Goal: Task Accomplishment & Management: Manage account settings

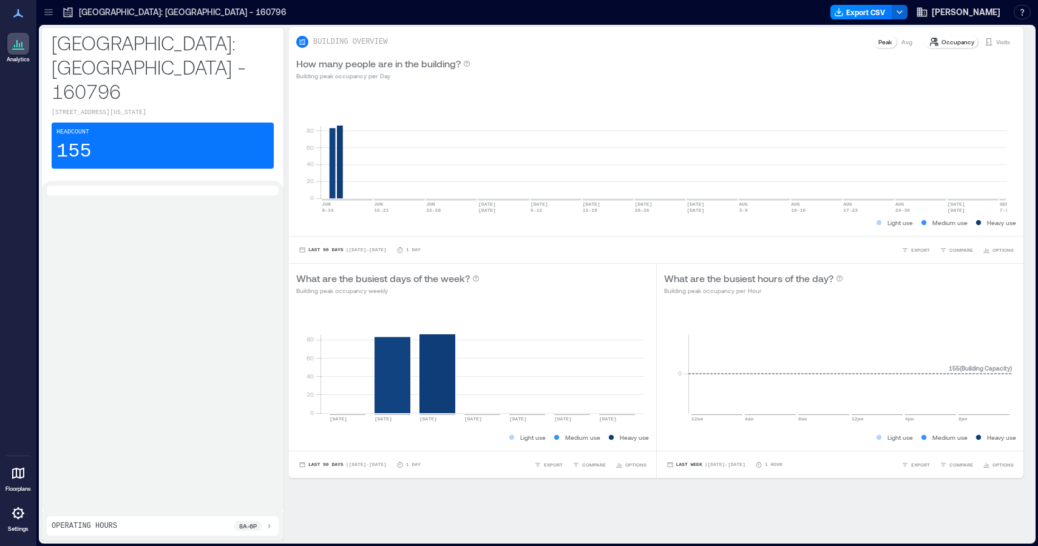
click at [12, 357] on div at bounding box center [18, 513] width 22 height 22
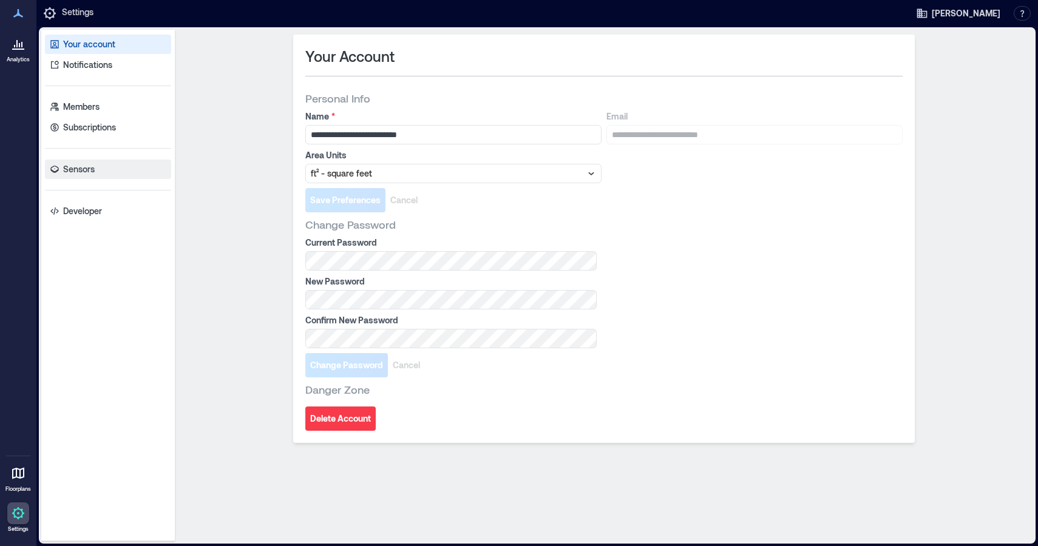
click at [80, 162] on link "Sensors" at bounding box center [108, 169] width 126 height 19
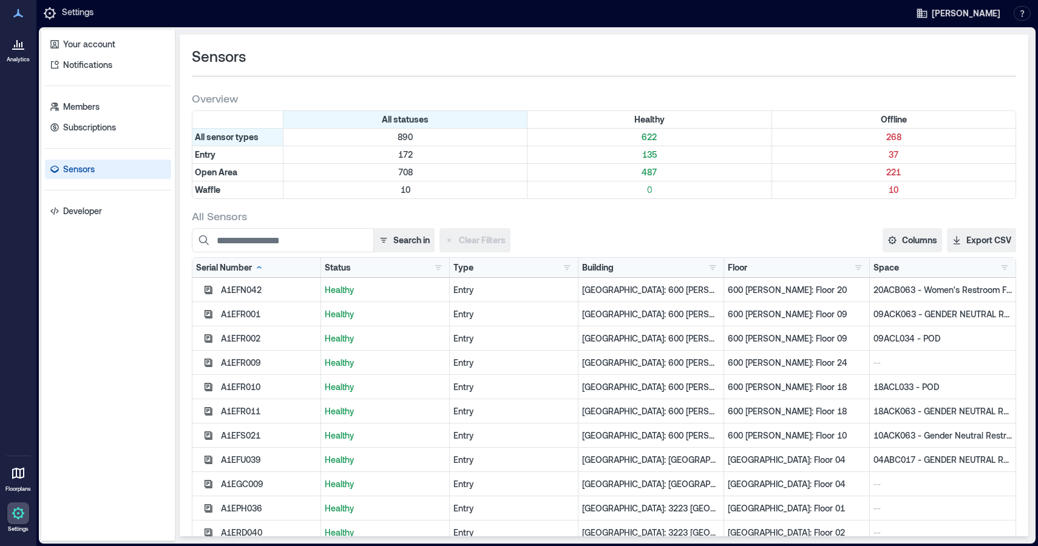
click at [610, 272] on div "Building Delaware Tech Center - 159179 1 Denver: Market Station - 160796 2 Glas…" at bounding box center [651, 268] width 138 height 12
click at [610, 269] on button "button" at bounding box center [712, 268] width 15 height 12
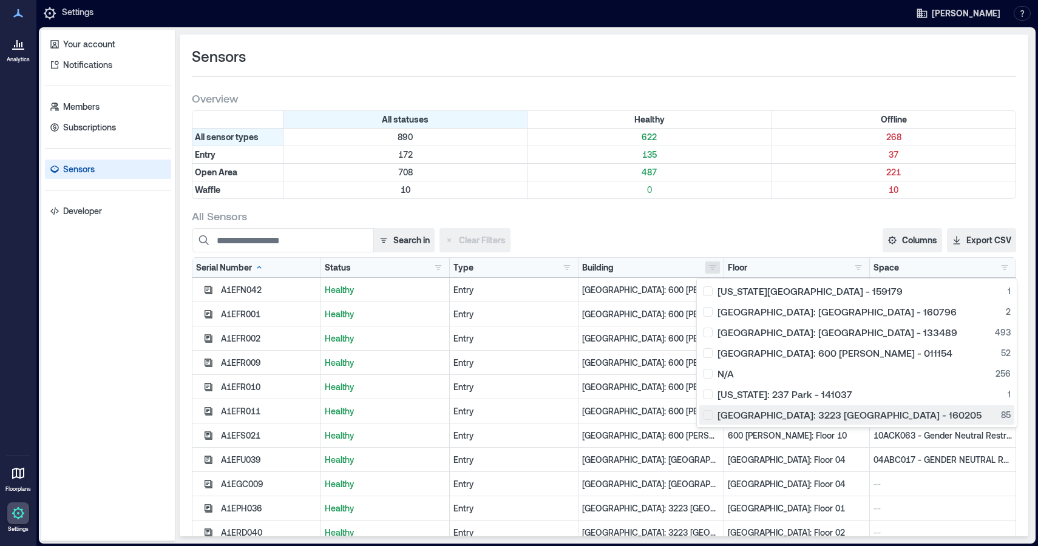
click at [610, 357] on div "[GEOGRAPHIC_DATA]: 3223 [GEOGRAPHIC_DATA] - 160205 85" at bounding box center [857, 415] width 308 height 12
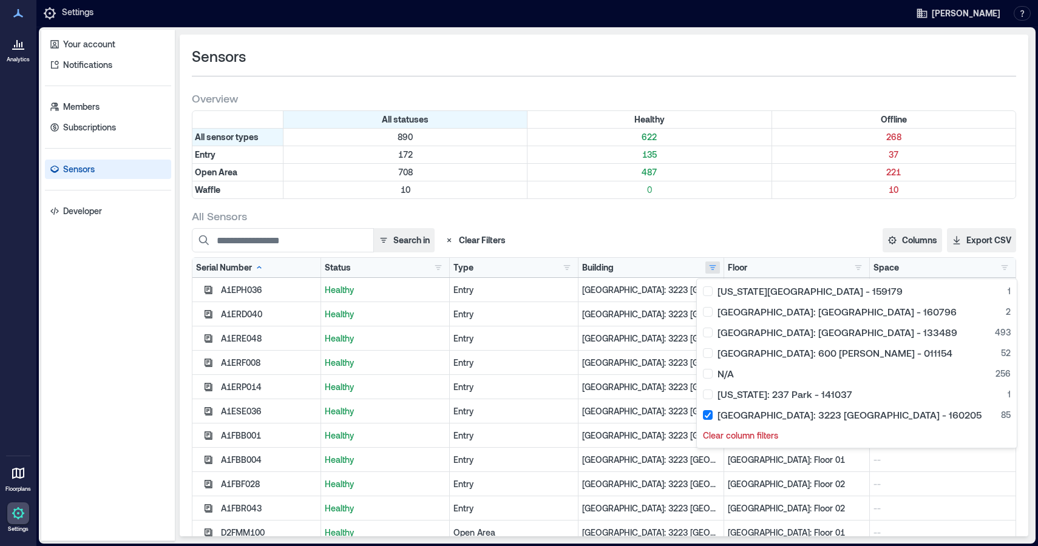
click at [610, 251] on div "Search in Clear Filters" at bounding box center [435, 240] width 486 height 24
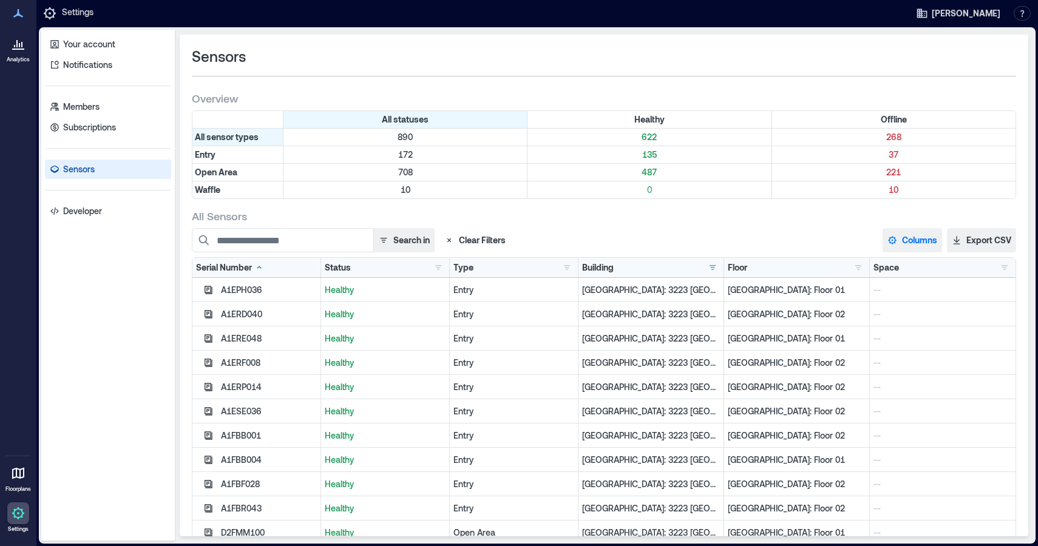
click at [610, 243] on button "Columns" at bounding box center [911, 240] width 59 height 24
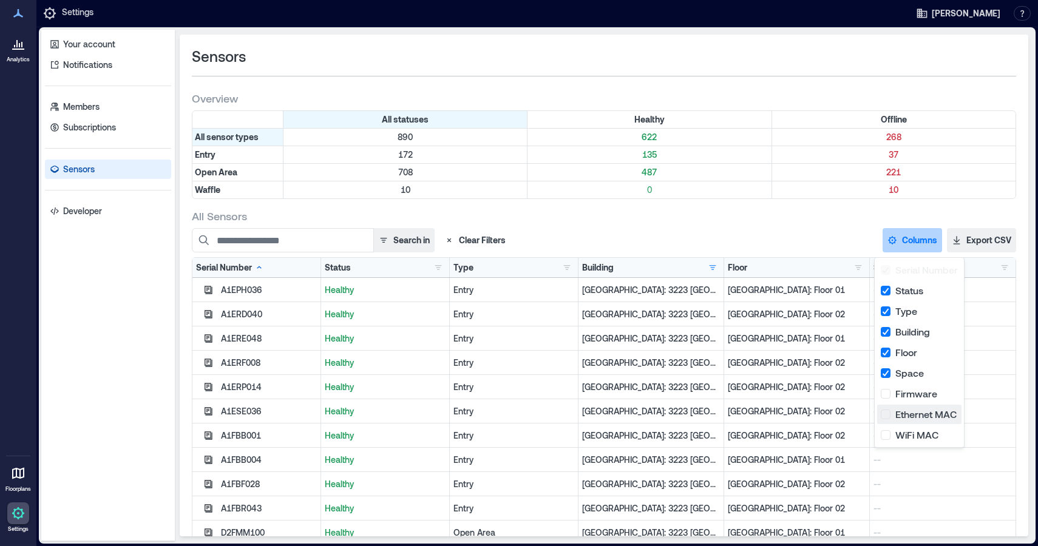
click at [610, 357] on button "Ethernet MAC" at bounding box center [919, 414] width 84 height 19
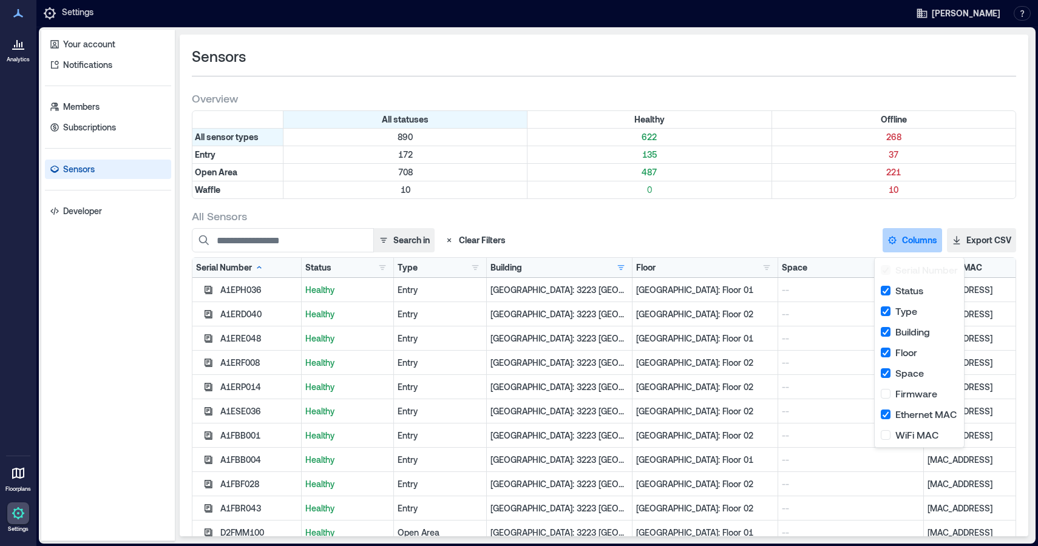
click at [610, 234] on div "Search in Clear Filters Columns Serial Number Status Type Building Floor Space …" at bounding box center [604, 240] width 824 height 24
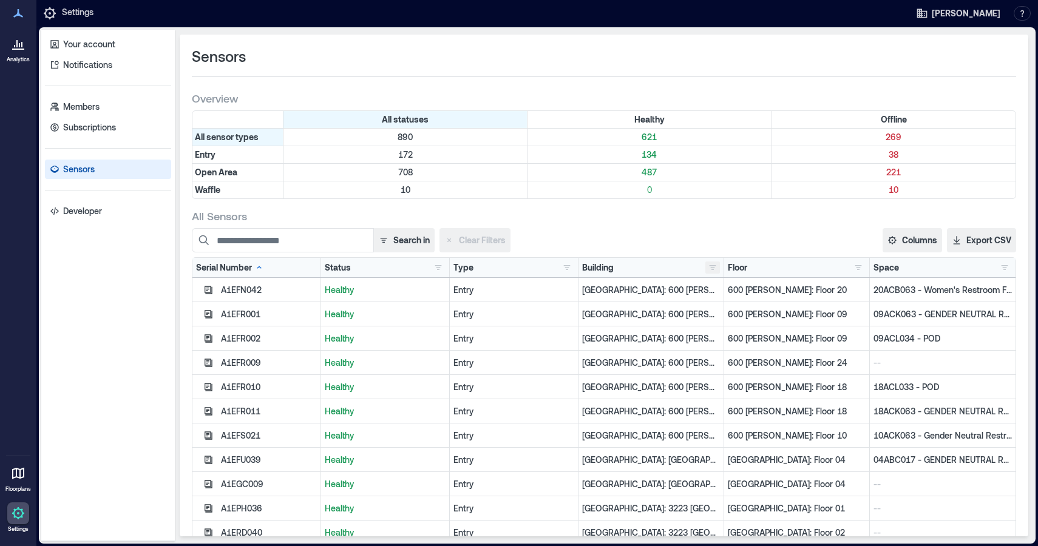
click at [705, 266] on button "button" at bounding box center [712, 268] width 15 height 12
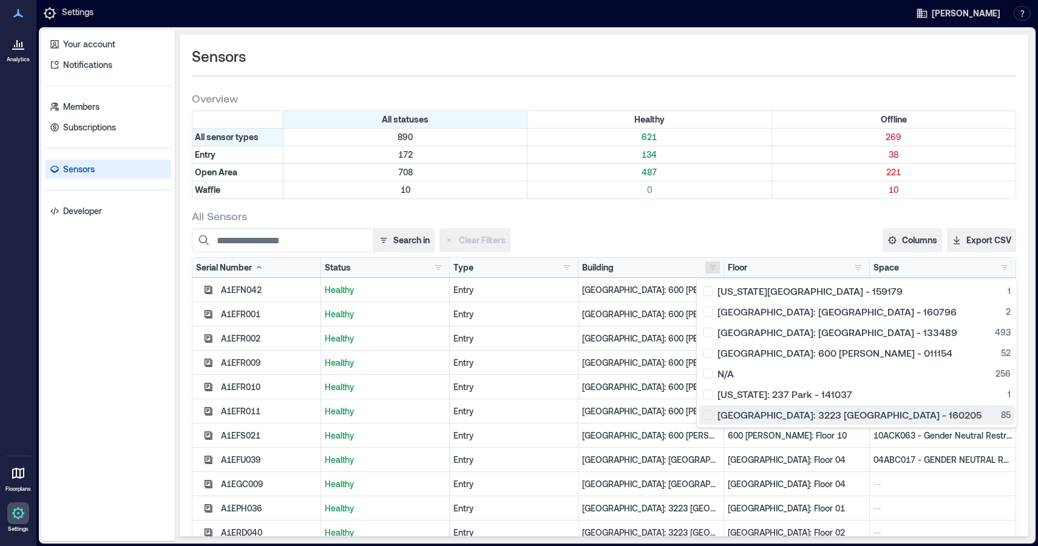
click at [708, 415] on div "[GEOGRAPHIC_DATA]: 3223 [GEOGRAPHIC_DATA] - 160205 85" at bounding box center [857, 415] width 308 height 12
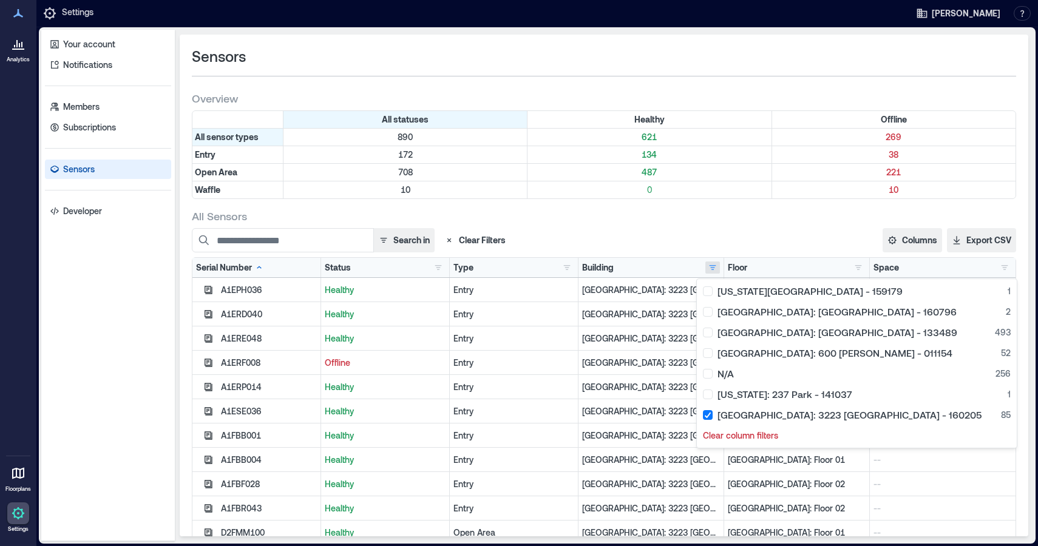
click at [619, 218] on div "All Sensors" at bounding box center [604, 216] width 824 height 15
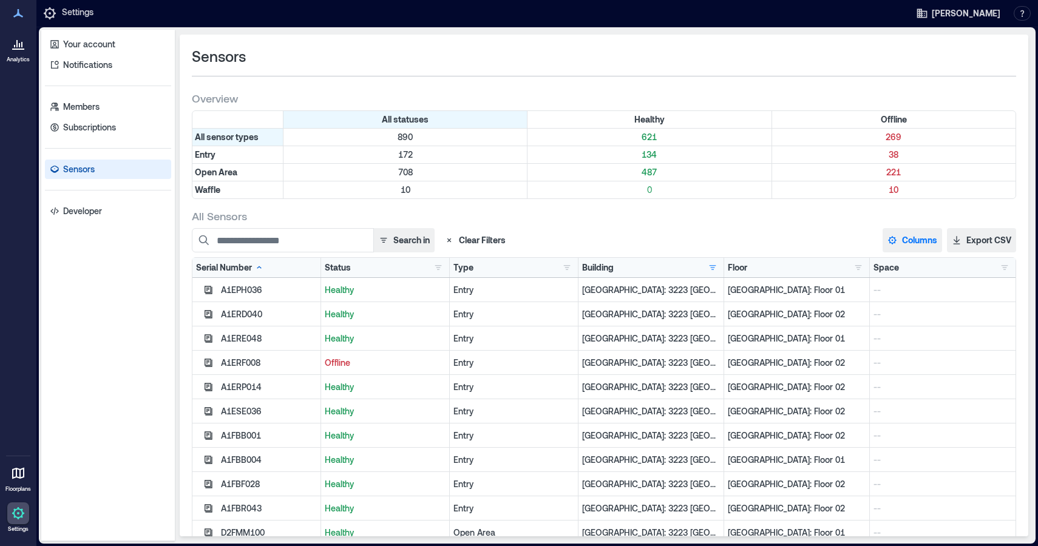
click at [898, 242] on button "Columns" at bounding box center [911, 240] width 59 height 24
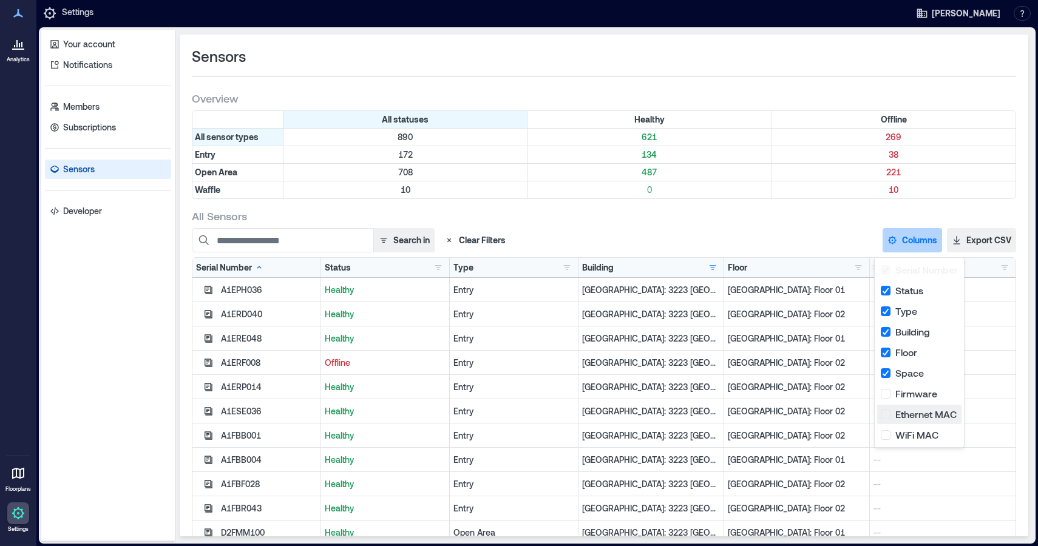
click at [885, 415] on button "Ethernet MAC" at bounding box center [919, 414] width 84 height 19
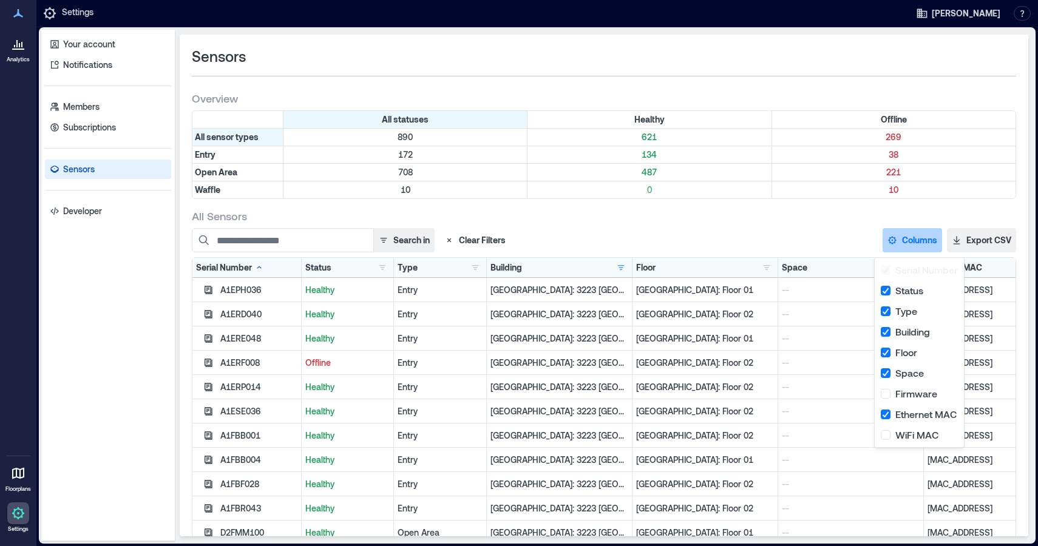
click at [736, 229] on div "Search in Clear Filters Columns Serial Number Status Type Building Floor Space …" at bounding box center [604, 240] width 824 height 24
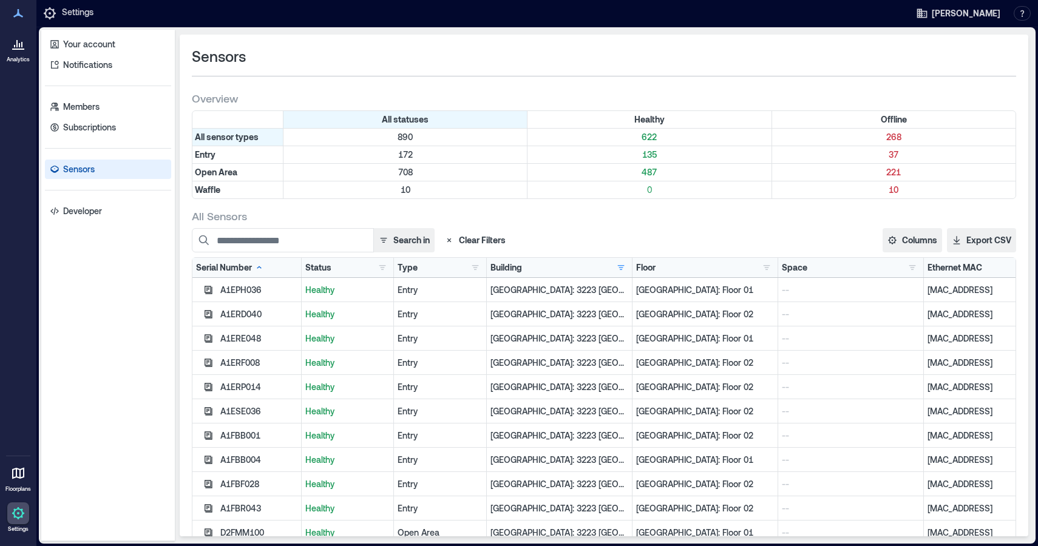
drag, startPoint x: 978, startPoint y: 362, endPoint x: 902, endPoint y: 358, distance: 76.6
click at [902, 358] on div "A1ERF008 Healthy Entry Palo Alto: 3223 Hanover - 160205 Palo Alto: Floor 02 -- …" at bounding box center [603, 363] width 823 height 24
copy div "[MAC_ADDRESS]"
click at [969, 265] on div "Ethernet MAC" at bounding box center [954, 268] width 55 height 12
click at [966, 266] on div "Ethernet MAC" at bounding box center [960, 268] width 67 height 12
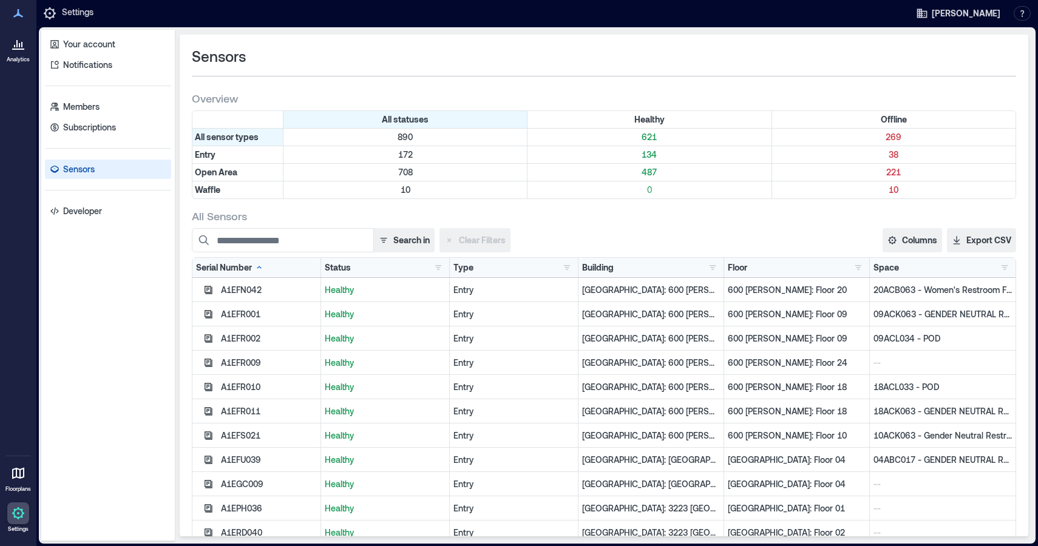
click at [646, 271] on div "Building Delaware Tech Center - 159179 1 Denver: Market Station - 160796 2 Glas…" at bounding box center [651, 268] width 138 height 12
click at [706, 271] on button "button" at bounding box center [712, 268] width 15 height 12
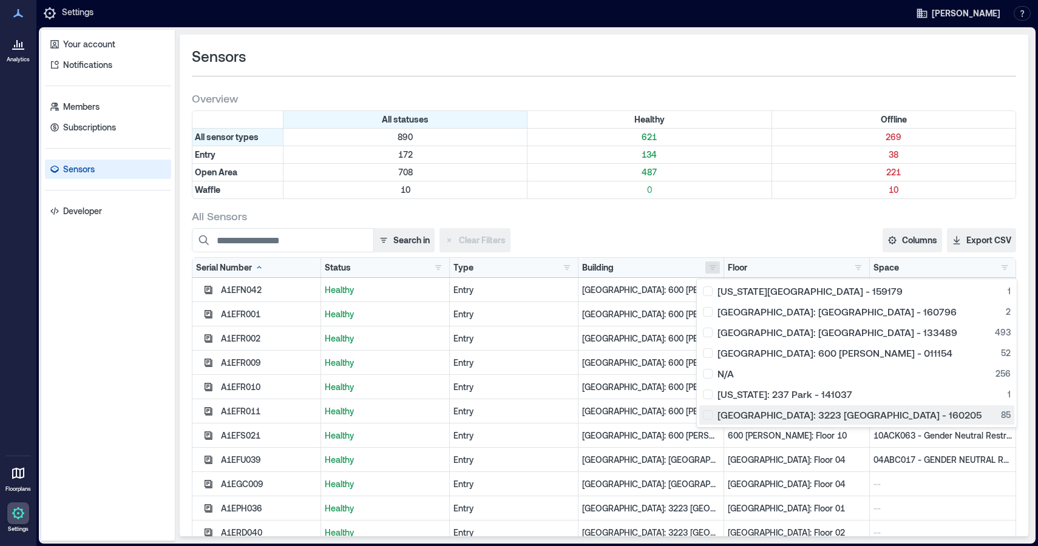
click at [709, 416] on div "[GEOGRAPHIC_DATA]: 3223 [GEOGRAPHIC_DATA] - 160205 85" at bounding box center [857, 415] width 308 height 12
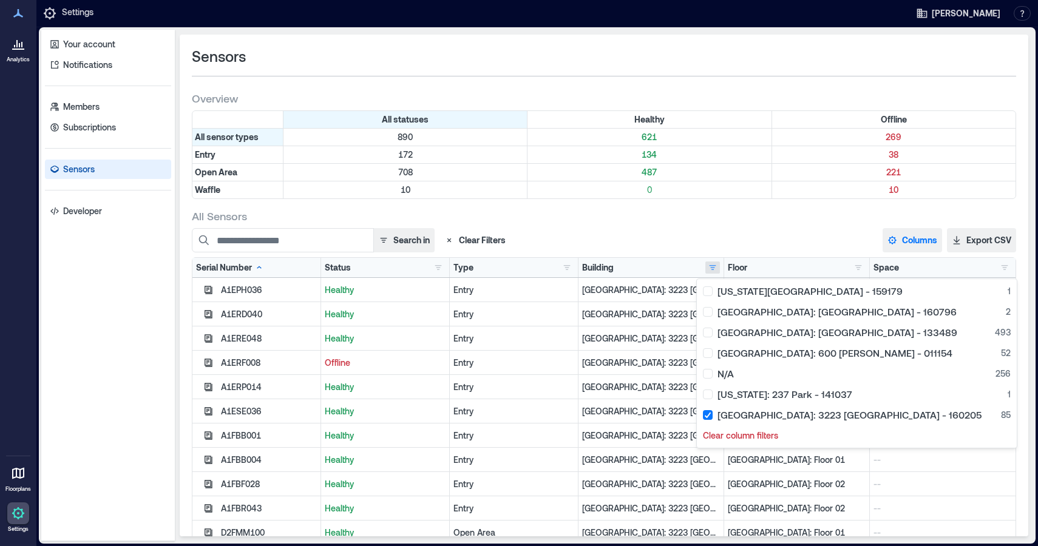
click at [899, 239] on button "Columns" at bounding box center [911, 240] width 59 height 24
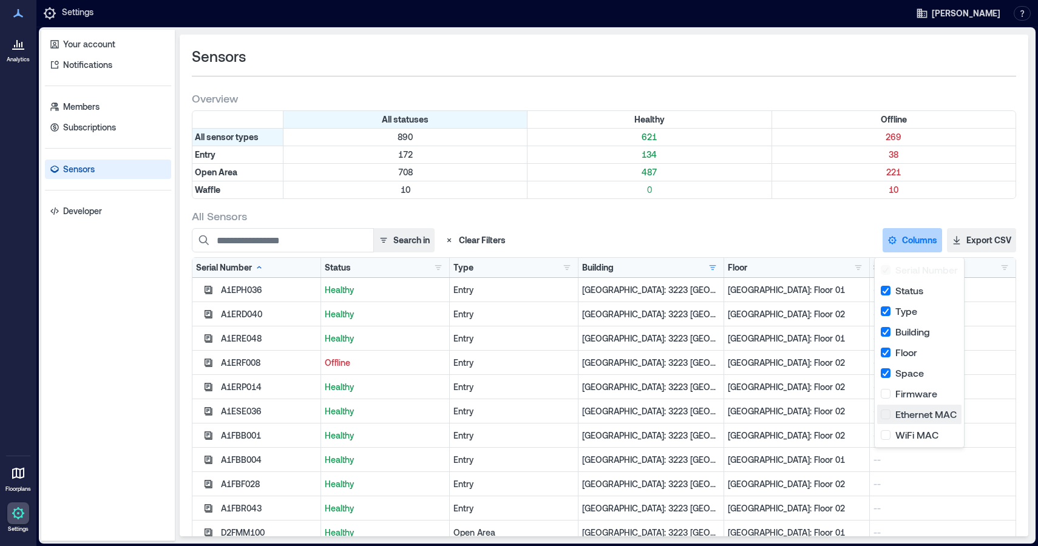
click at [889, 415] on button "Ethernet MAC" at bounding box center [919, 414] width 84 height 19
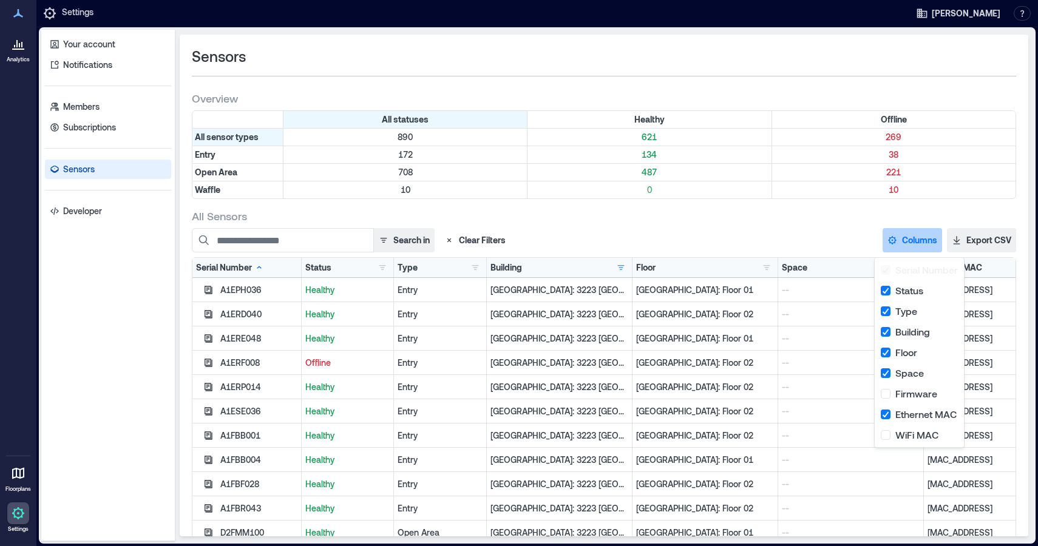
click at [736, 236] on div "Search in Clear Filters Columns Serial Number Status Type Building Floor Space …" at bounding box center [604, 240] width 824 height 24
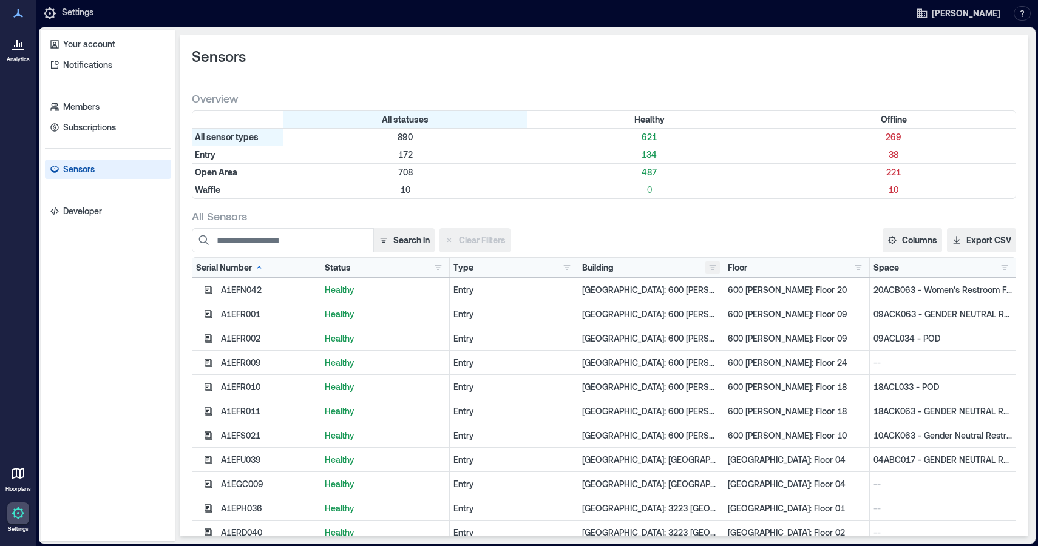
click at [705, 265] on button "button" at bounding box center [712, 268] width 15 height 12
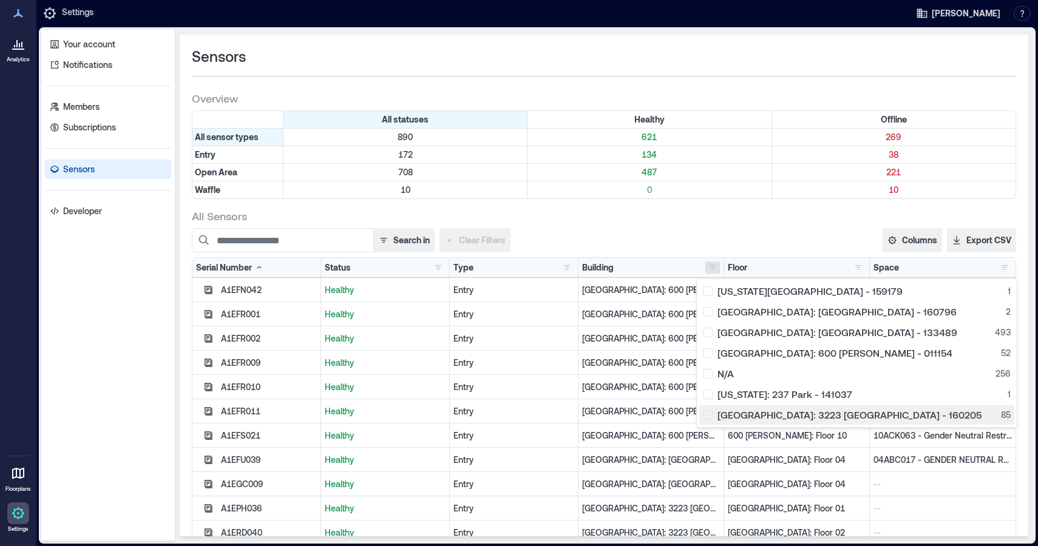
click at [706, 414] on div "[GEOGRAPHIC_DATA]: 3223 [GEOGRAPHIC_DATA] - 160205 85" at bounding box center [857, 415] width 308 height 12
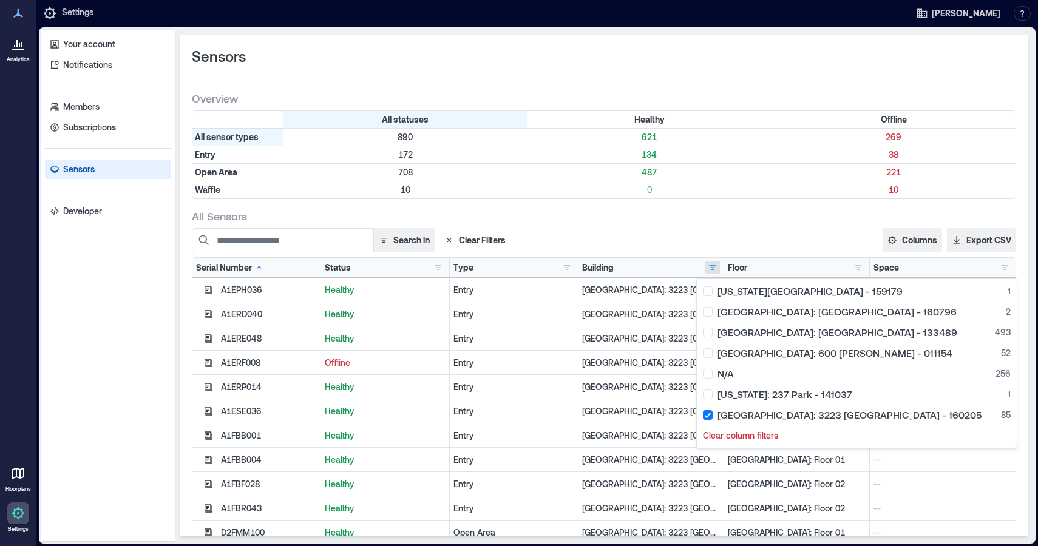
click at [794, 237] on div "Search in Clear Filters Columns Serial Number Status Type Building Floor Space …" at bounding box center [604, 240] width 824 height 24
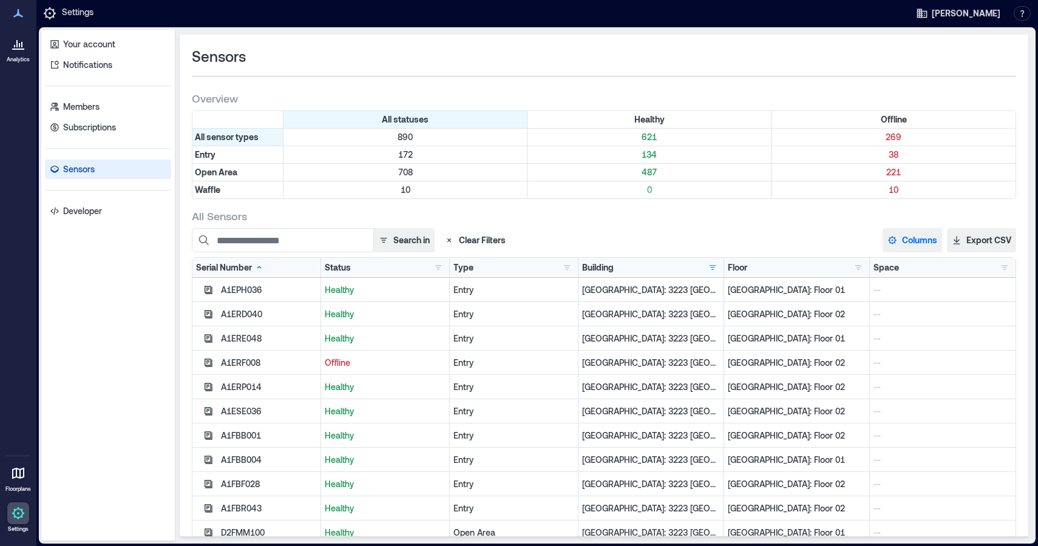
click at [905, 241] on button "Columns" at bounding box center [911, 240] width 59 height 24
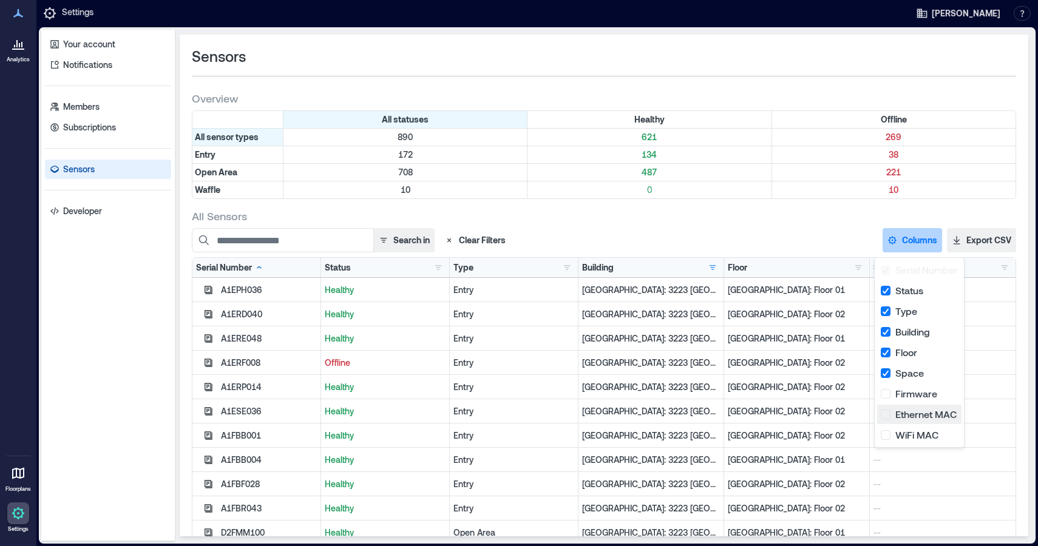
click at [885, 418] on button "Ethernet MAC" at bounding box center [919, 414] width 84 height 19
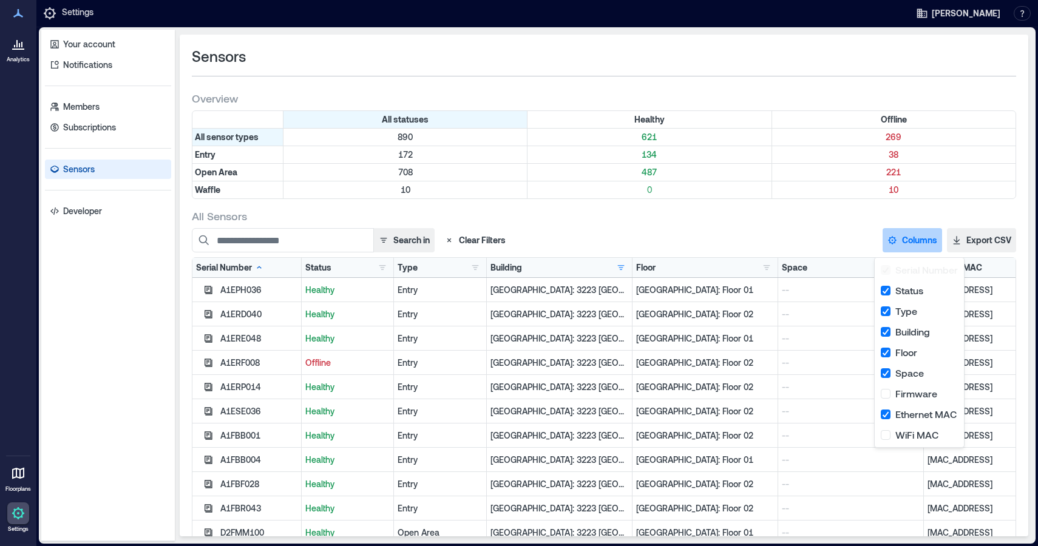
click at [805, 231] on div "Search in Clear Filters Columns Serial Number Status Type Building Floor Space …" at bounding box center [604, 240] width 824 height 24
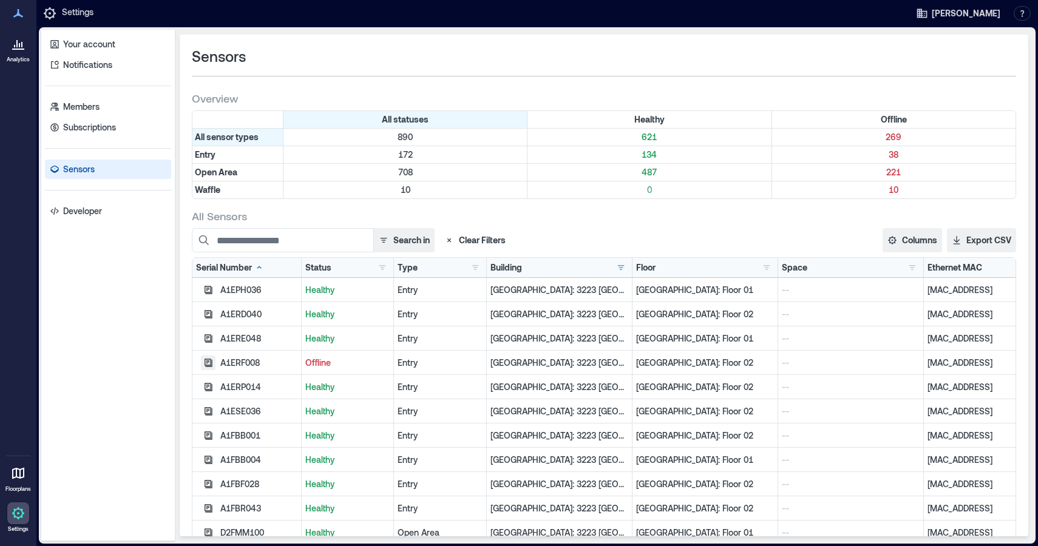
click at [207, 364] on icon "button" at bounding box center [208, 363] width 10 height 10
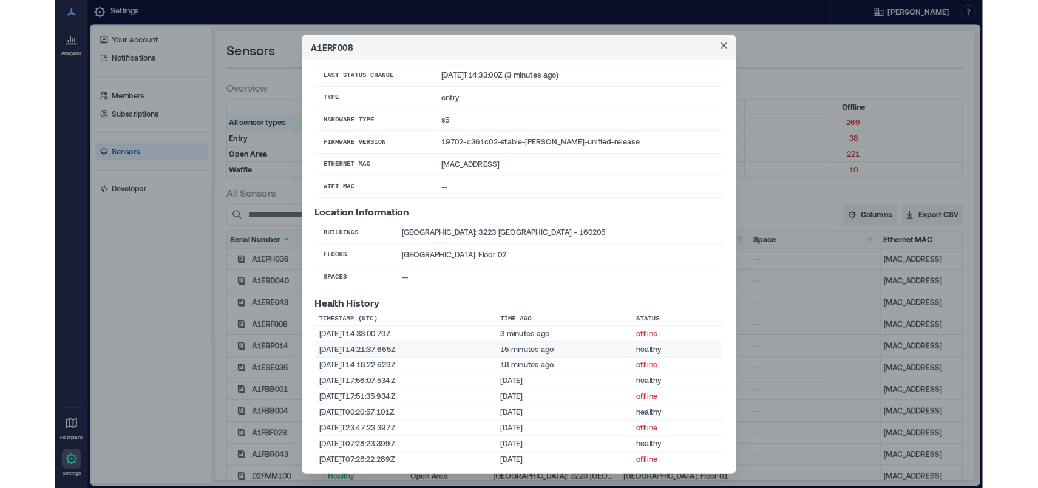
scroll to position [58, 0]
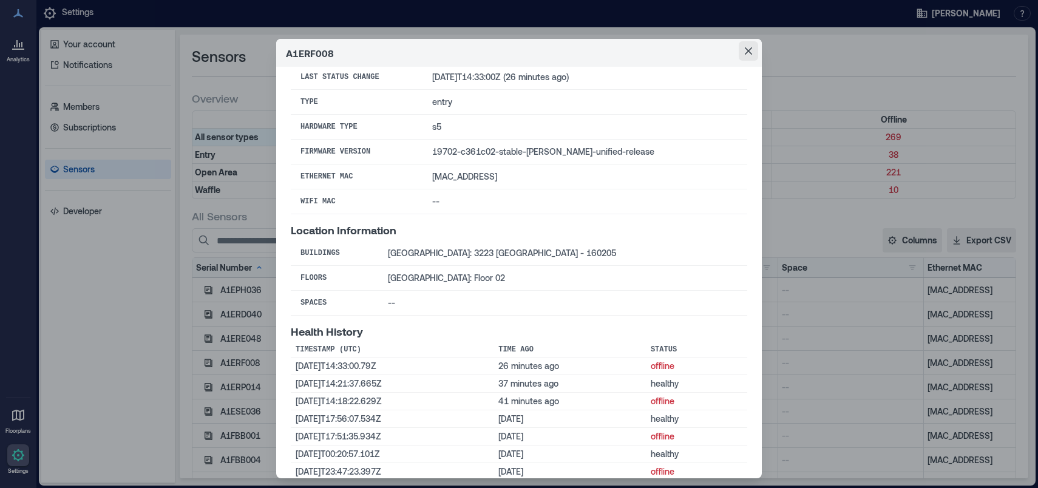
click at [745, 53] on icon "Close" at bounding box center [748, 50] width 7 height 7
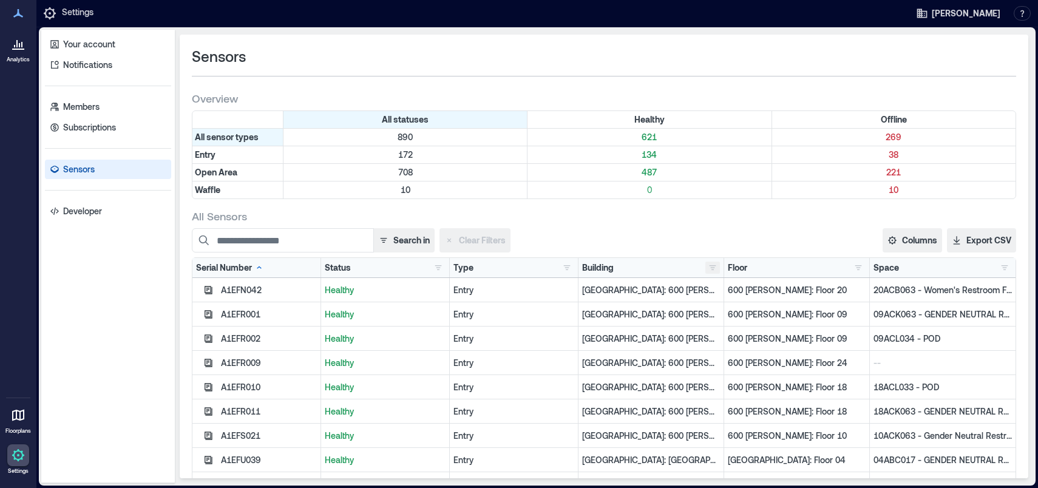
click at [705, 270] on button "button" at bounding box center [712, 268] width 15 height 12
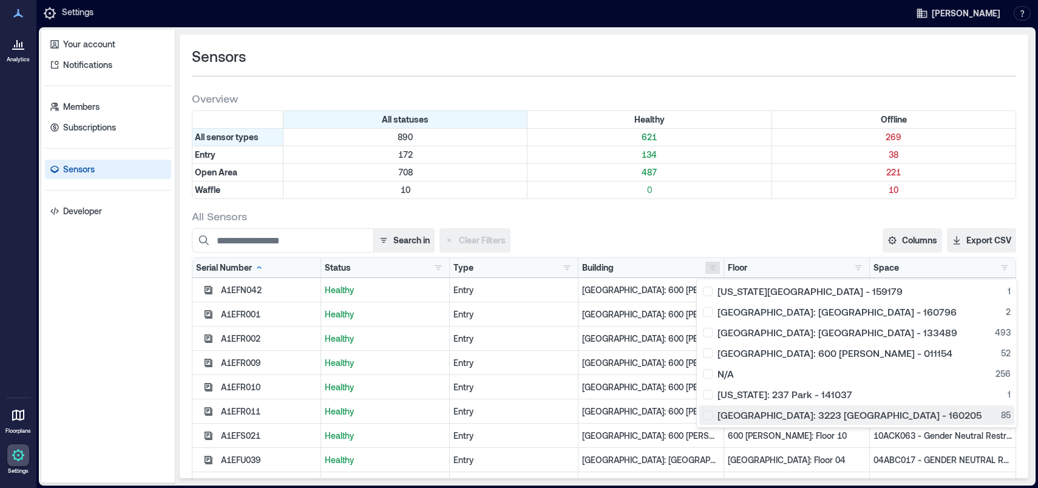
click at [705, 412] on div "[GEOGRAPHIC_DATA]: 3223 [GEOGRAPHIC_DATA] - 160205 85" at bounding box center [857, 415] width 308 height 12
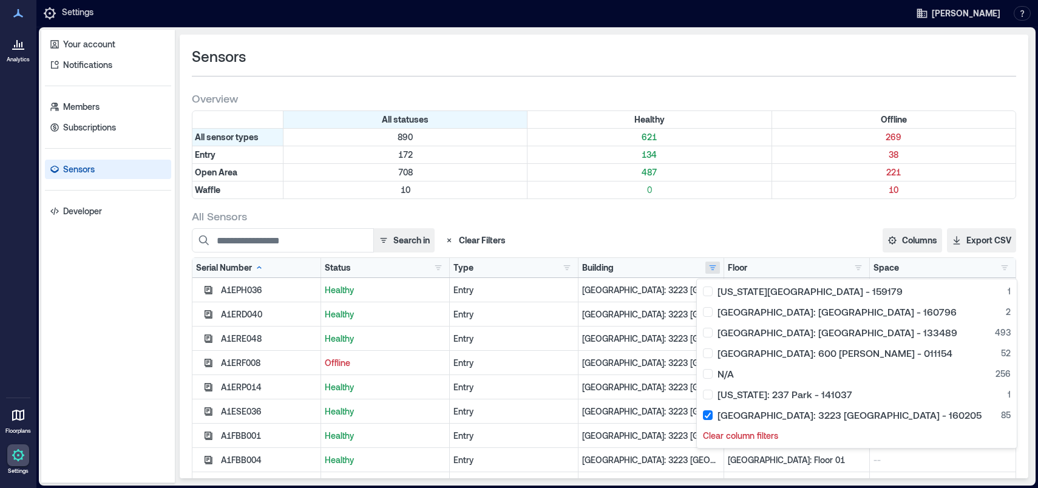
click at [701, 237] on div "Search in Clear Filters Columns Serial Number Status Type Building Floor Space …" at bounding box center [604, 240] width 824 height 24
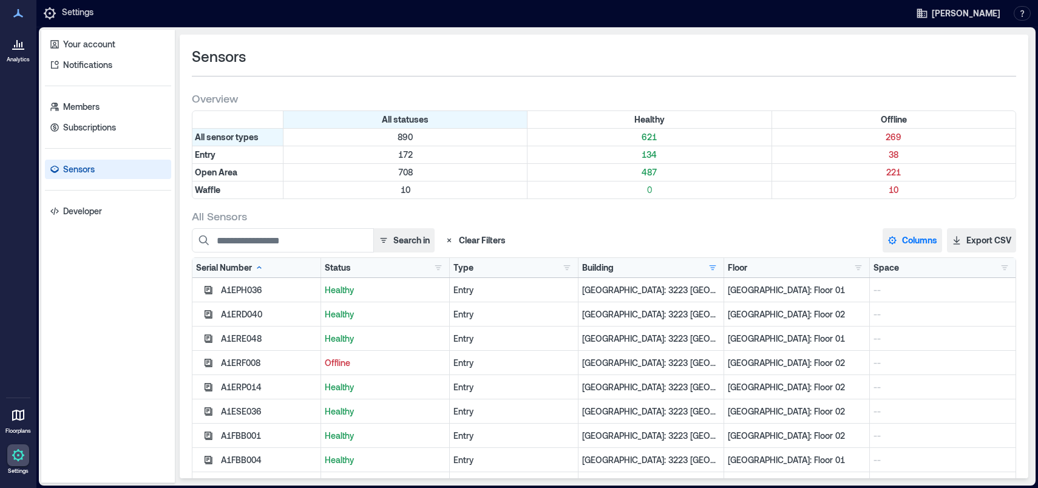
click at [912, 240] on button "Columns" at bounding box center [911, 240] width 59 height 24
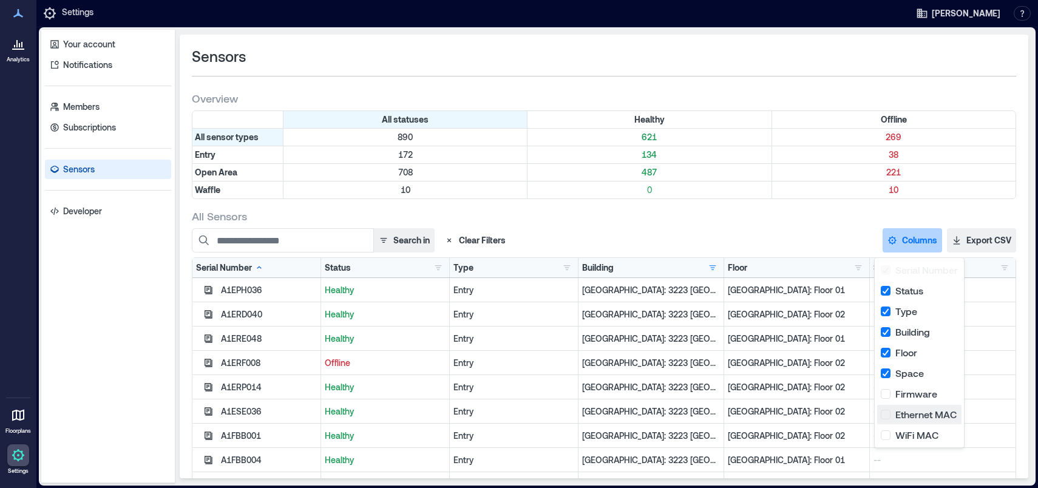
click at [884, 415] on button "Ethernet MAC" at bounding box center [919, 414] width 84 height 19
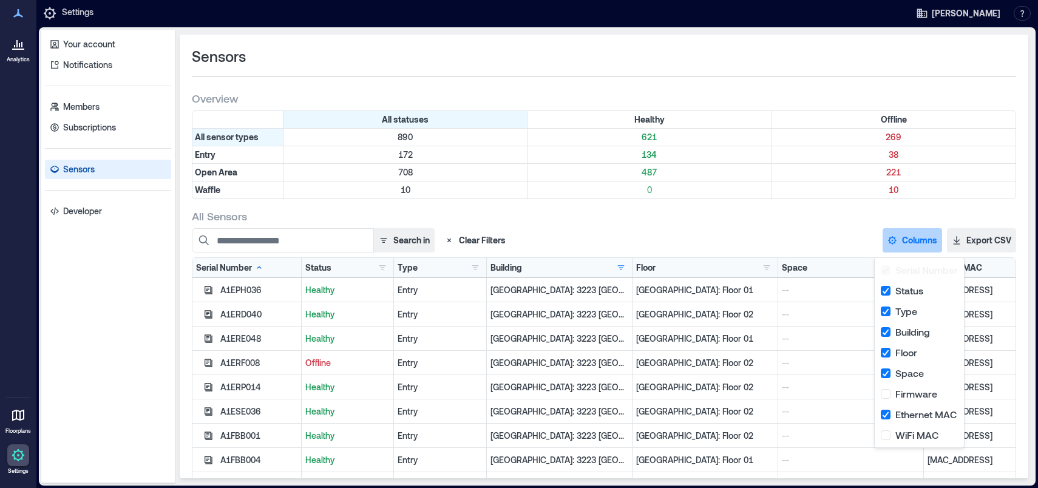
drag, startPoint x: 823, startPoint y: 240, endPoint x: 883, endPoint y: 248, distance: 60.6
click at [883, 248] on div "Search in Clear Filters Columns Serial Number Status Type Building Floor Space …" at bounding box center [604, 240] width 824 height 24
click at [771, 213] on div "All Sensors" at bounding box center [604, 216] width 824 height 15
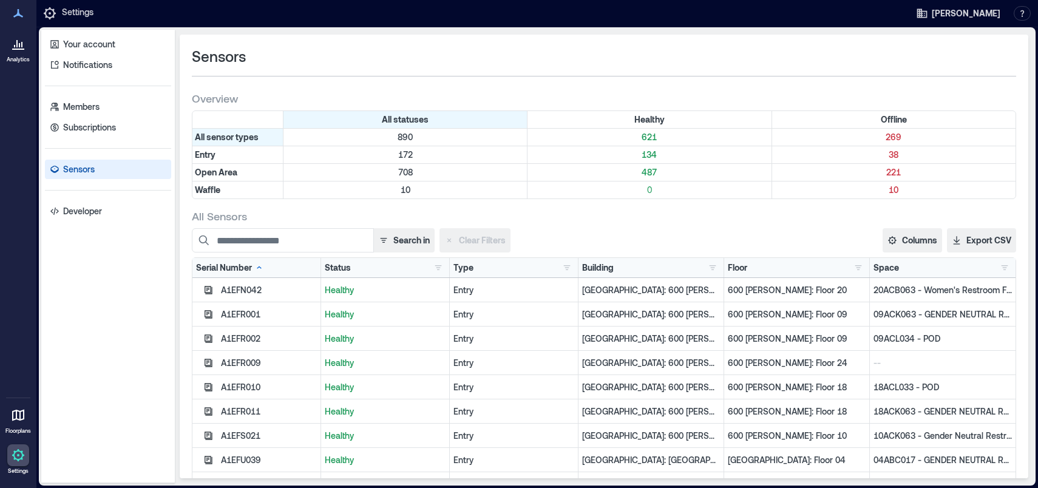
click at [640, 274] on div "Building [US_STATE][GEOGRAPHIC_DATA] - 159179 1 [GEOGRAPHIC_DATA]: [GEOGRAPHIC_…" at bounding box center [651, 267] width 146 height 19
click at [674, 269] on div "Building [US_STATE][GEOGRAPHIC_DATA] - 159179 1 [GEOGRAPHIC_DATA]: [GEOGRAPHIC_…" at bounding box center [651, 268] width 138 height 12
click at [705, 269] on button "button" at bounding box center [712, 268] width 15 height 12
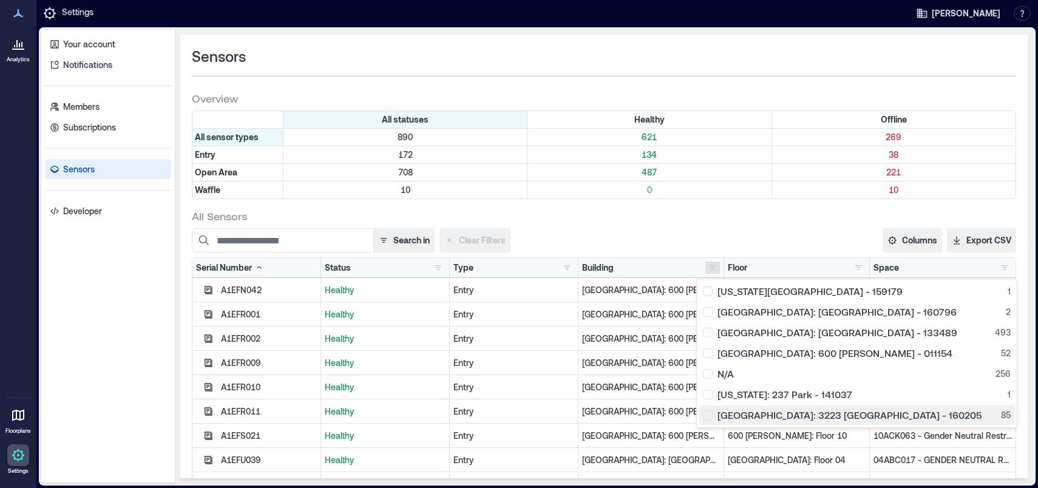
click at [706, 415] on div "[GEOGRAPHIC_DATA]: 3223 [GEOGRAPHIC_DATA] - 160205 85" at bounding box center [857, 415] width 308 height 12
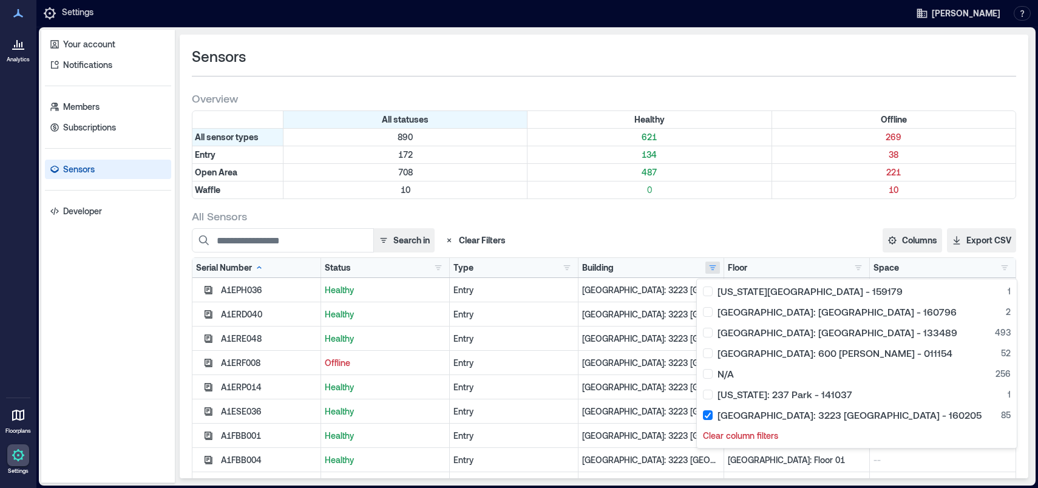
click at [633, 242] on div "Search in Clear Filters" at bounding box center [435, 240] width 486 height 24
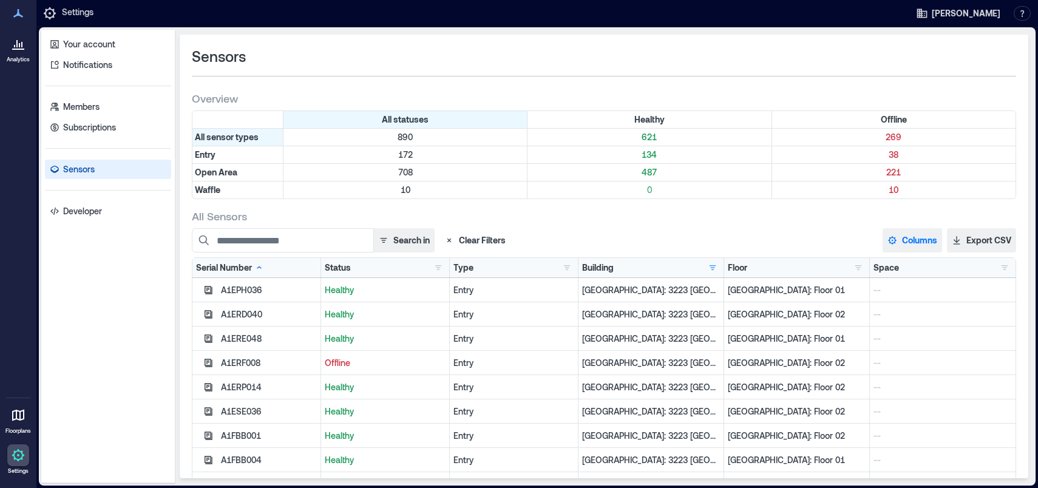
click at [915, 235] on button "Columns" at bounding box center [911, 240] width 59 height 24
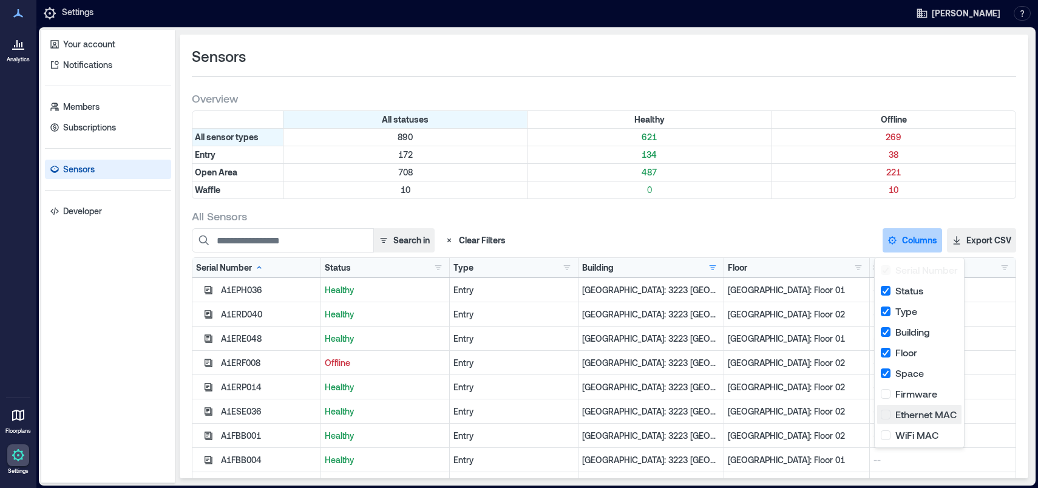
click at [884, 416] on button "Ethernet MAC" at bounding box center [919, 414] width 84 height 19
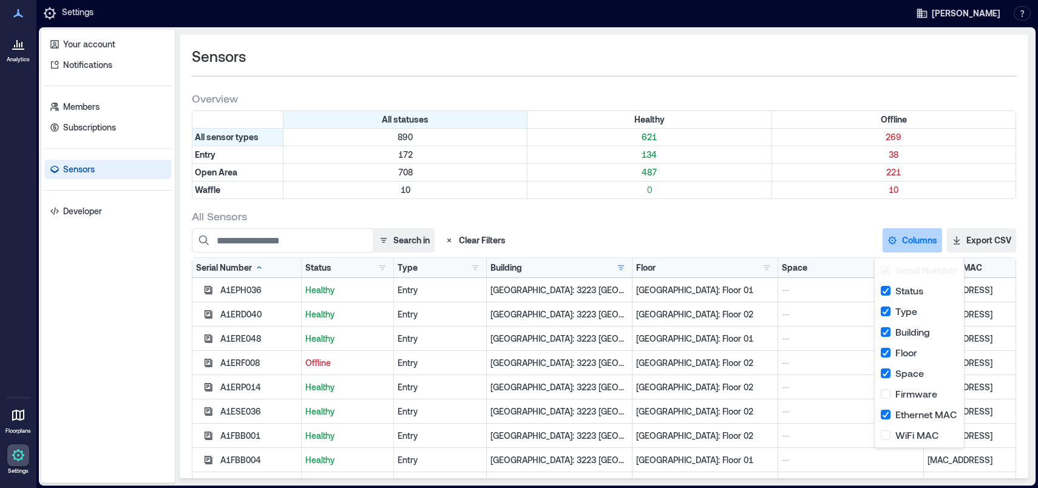
click at [808, 229] on div "Search in Clear Filters Columns Serial Number Status Type Building Floor Space …" at bounding box center [604, 240] width 824 height 24
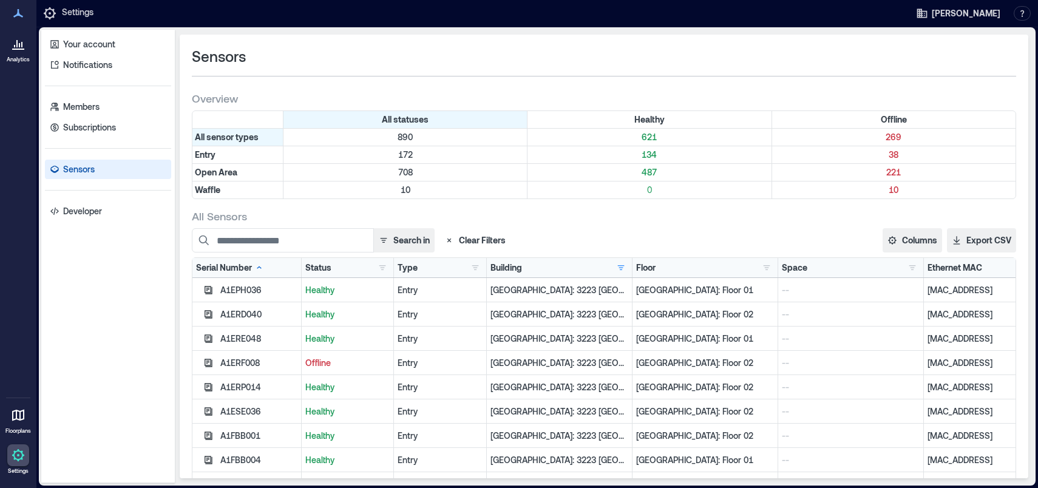
drag, startPoint x: 979, startPoint y: 365, endPoint x: 217, endPoint y: 361, distance: 762.3
click at [217, 361] on div "A1ERF008 Offline Entry [GEOGRAPHIC_DATA]: 3223 [GEOGRAPHIC_DATA] - 160205 [GEOG…" at bounding box center [603, 363] width 823 height 24
copy div "A1ERF008 Offline Entry [GEOGRAPHIC_DATA]: 3223 [GEOGRAPHIC_DATA] - 160205 [GEOG…"
